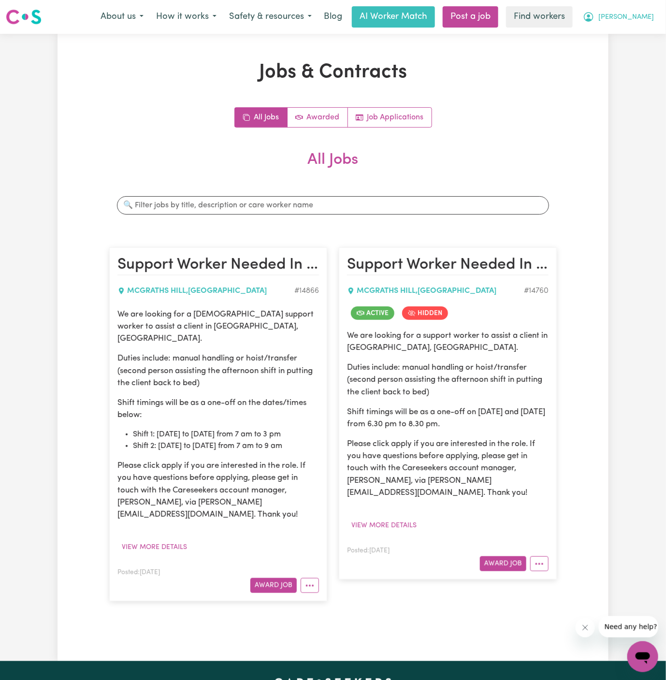
click at [639, 21] on span "[PERSON_NAME]" at bounding box center [626, 17] width 56 height 11
click at [639, 47] on link "Logout" at bounding box center [621, 55] width 76 height 18
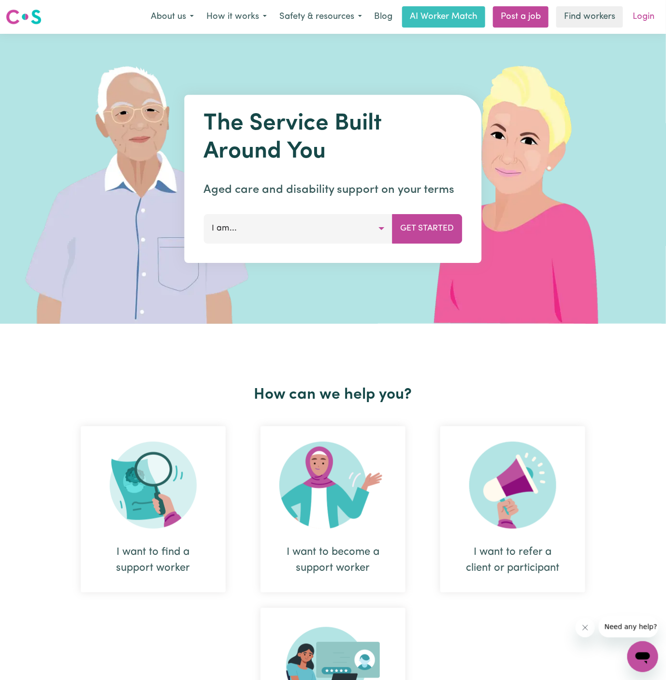
click at [654, 15] on link "Login" at bounding box center [643, 16] width 33 height 21
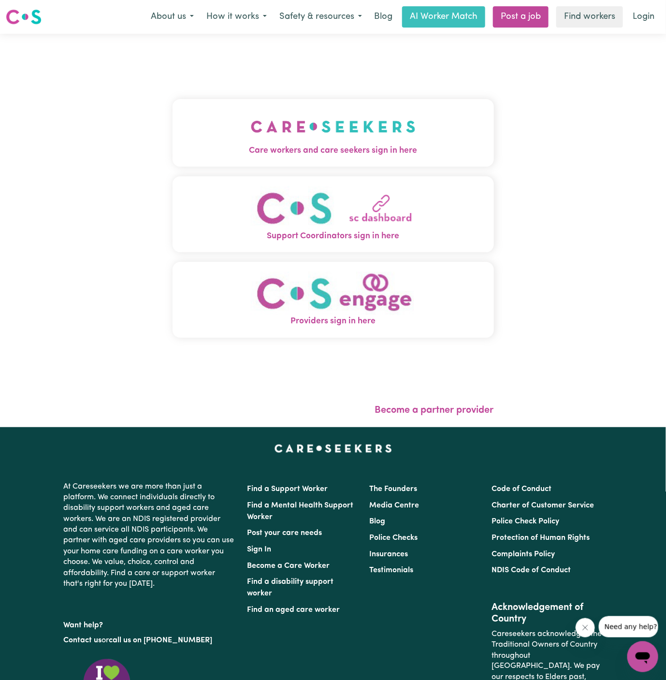
click at [339, 161] on button "Care workers and care seekers sign in here" at bounding box center [333, 133] width 321 height 68
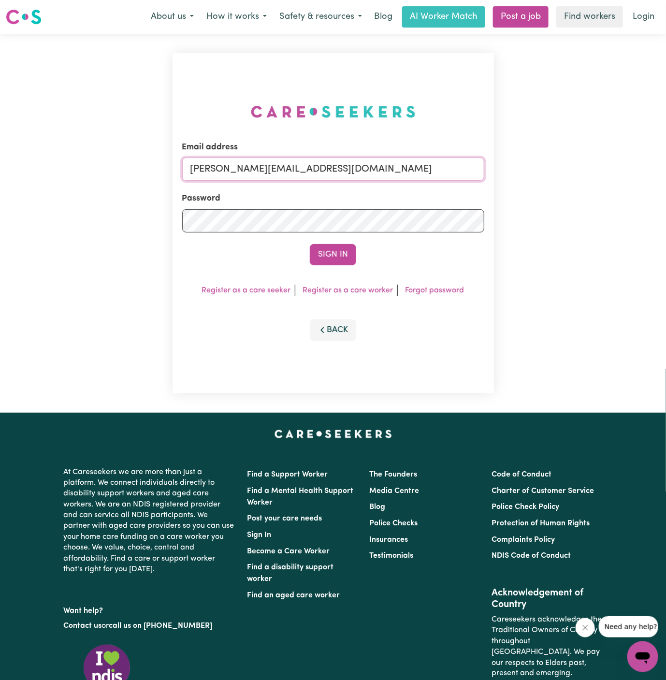
click at [385, 171] on input "[PERSON_NAME][EMAIL_ADDRESS][DOMAIN_NAME]" at bounding box center [333, 169] width 302 height 23
drag, startPoint x: 238, startPoint y: 170, endPoint x: 598, endPoint y: 190, distance: 360.6
click at [598, 190] on div "Email address [EMAIL_ADDRESS][DOMAIN_NAME] Password Sign In Register as a care …" at bounding box center [333, 223] width 666 height 379
click at [345, 254] on button "Sign In" at bounding box center [333, 254] width 46 height 21
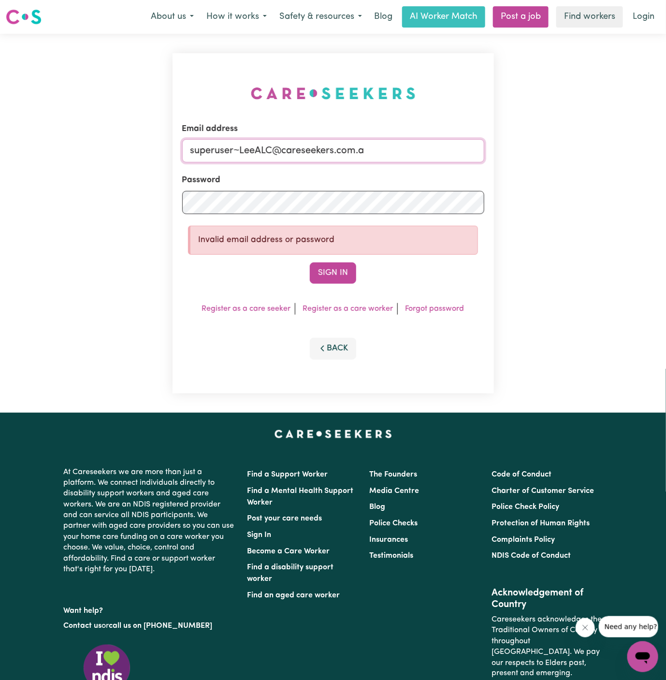
click at [404, 150] on input "superuser~LeeALC@careseekers.com.a" at bounding box center [333, 150] width 302 height 23
type input "[EMAIL_ADDRESS][DOMAIN_NAME]"
click at [310, 262] on button "Sign In" at bounding box center [333, 272] width 46 height 21
